Goal: Task Accomplishment & Management: Use online tool/utility

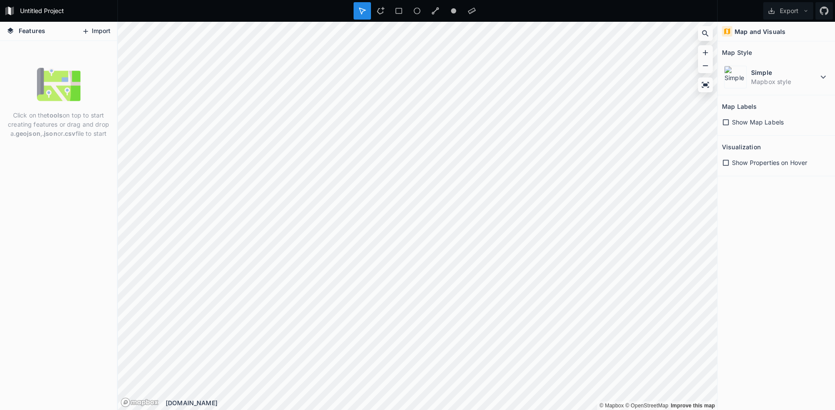
click at [97, 32] on button "Import" at bounding box center [95, 31] width 37 height 14
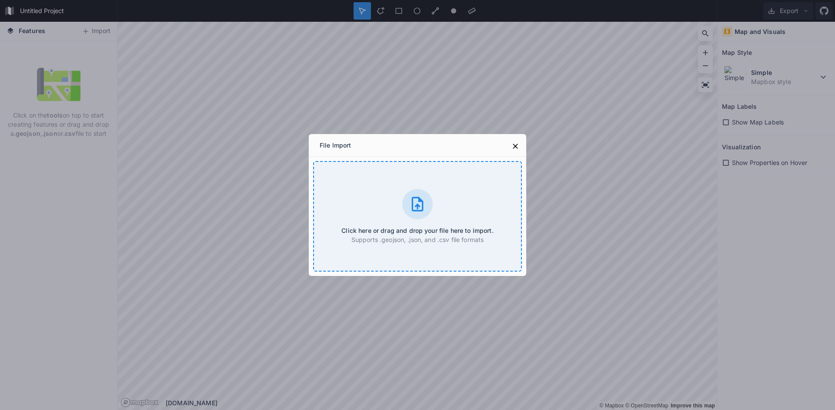
click at [383, 180] on div "Click here or drag and drop your file here to import. Supports .geojson, .json,…" at bounding box center [417, 216] width 209 height 111
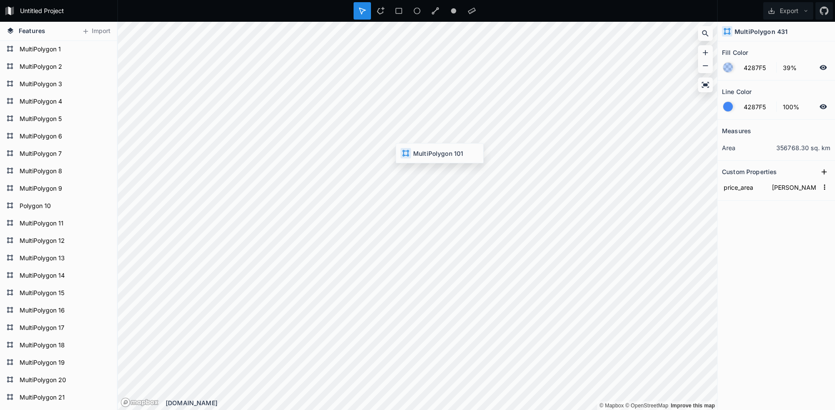
type input "SE2"
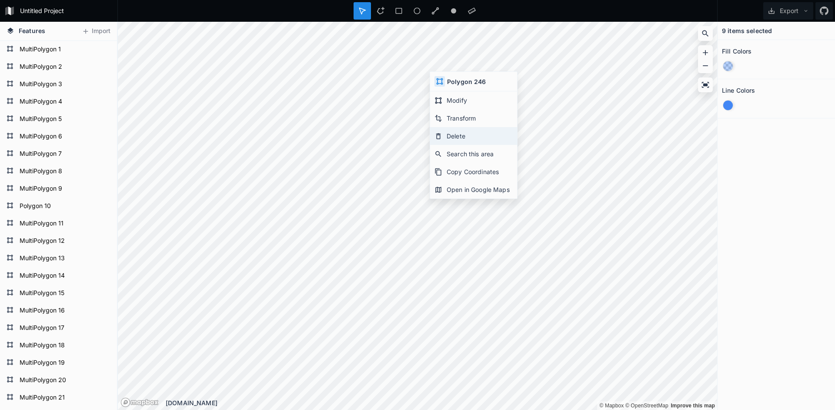
click at [442, 145] on div "Delete" at bounding box center [473, 154] width 87 height 18
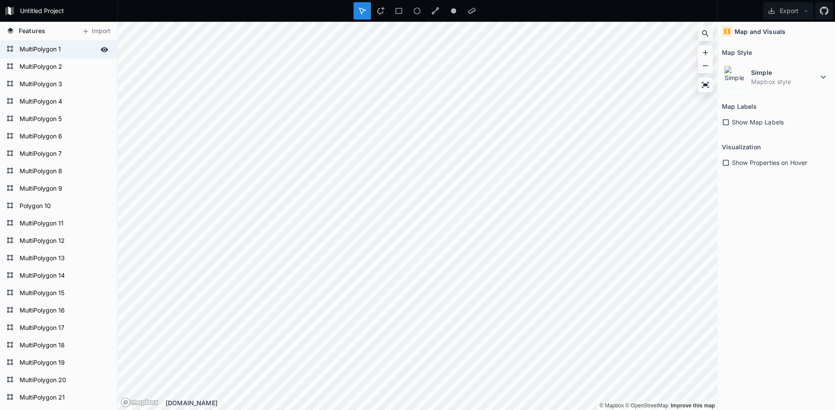
click at [103, 47] on icon at bounding box center [105, 50] width 8 height 8
click at [432, 377] on icon at bounding box center [429, 378] width 8 height 8
click at [437, 343] on div "Delete" at bounding box center [474, 352] width 87 height 18
click at [470, 268] on icon at bounding box center [469, 270] width 5 height 6
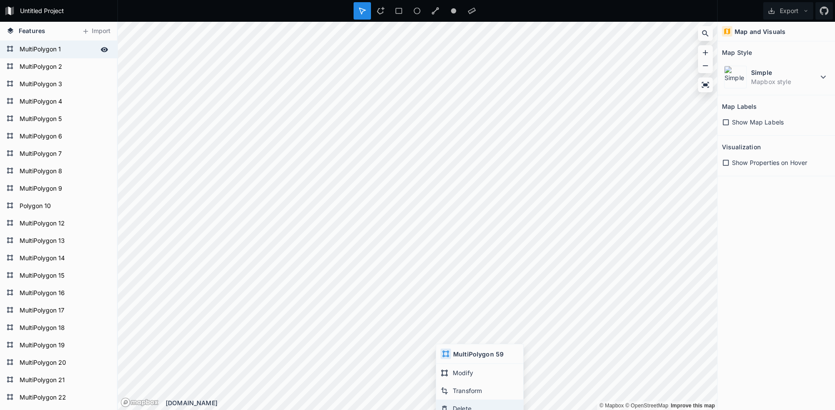
click at [446, 407] on icon at bounding box center [445, 409] width 8 height 8
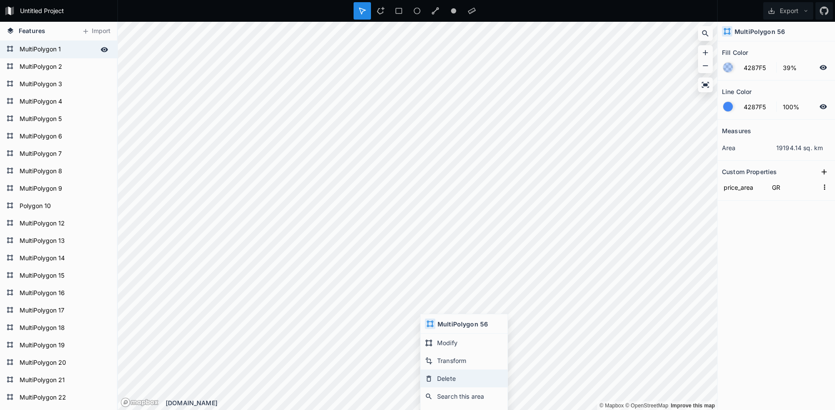
click at [447, 387] on div "Delete" at bounding box center [464, 396] width 87 height 18
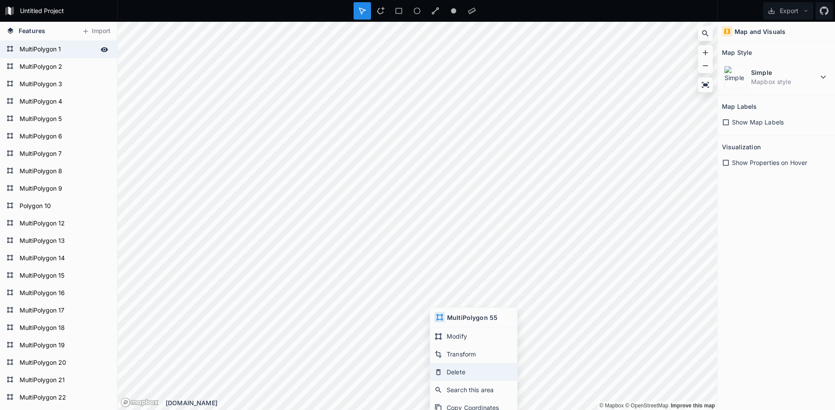
click at [445, 381] on div "Delete" at bounding box center [473, 390] width 87 height 18
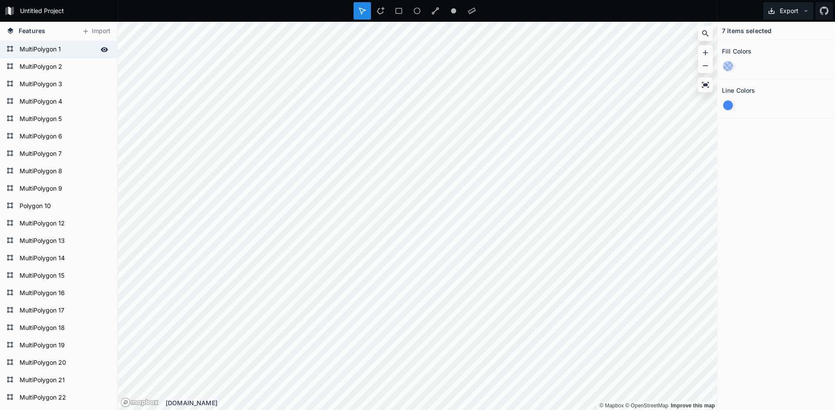
click at [786, 7] on button "Export" at bounding box center [789, 10] width 50 height 17
click at [786, 9] on button "Export" at bounding box center [789, 10] width 50 height 17
click at [423, 399] on div "Delete" at bounding box center [457, 408] width 87 height 18
